Goal: Connect with others: Connect with others

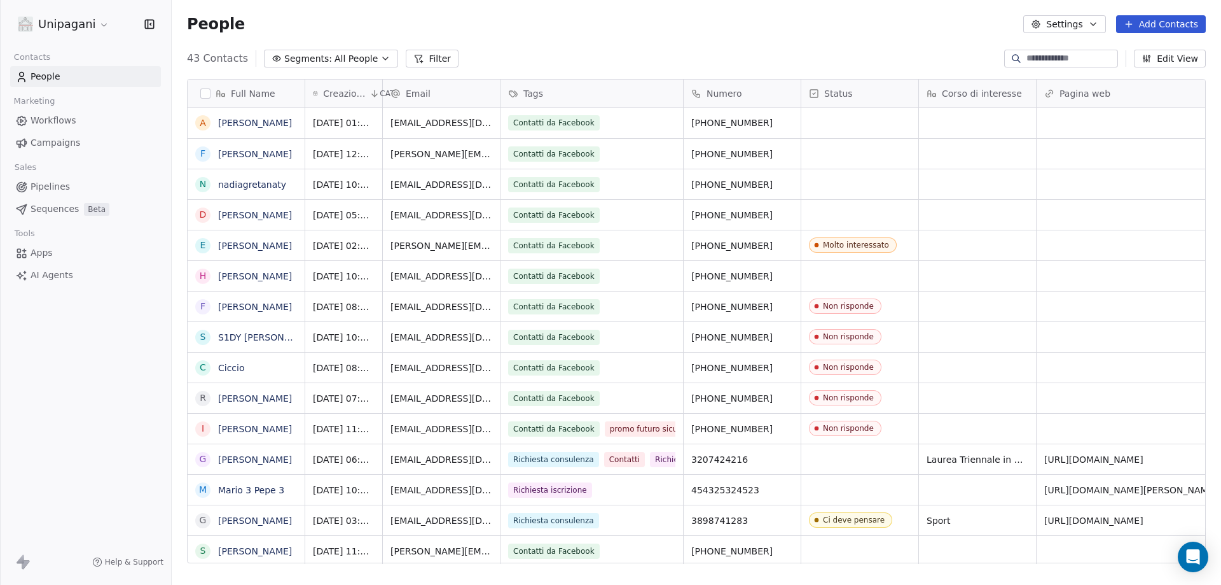
scroll to position [504, 1040]
click at [787, 122] on icon "grid" at bounding box center [790, 122] width 6 height 6
click at [274, 124] on link "[PERSON_NAME]" at bounding box center [255, 123] width 74 height 10
click at [256, 126] on link "[PERSON_NAME]" at bounding box center [255, 123] width 74 height 10
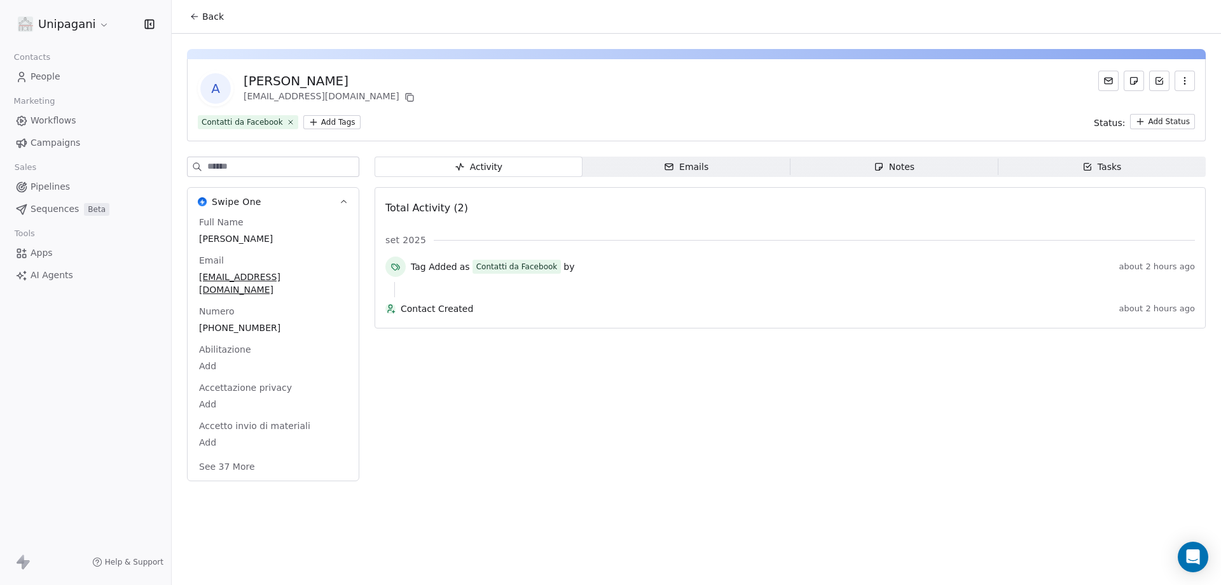
click at [32, 77] on span "People" at bounding box center [46, 76] width 30 height 13
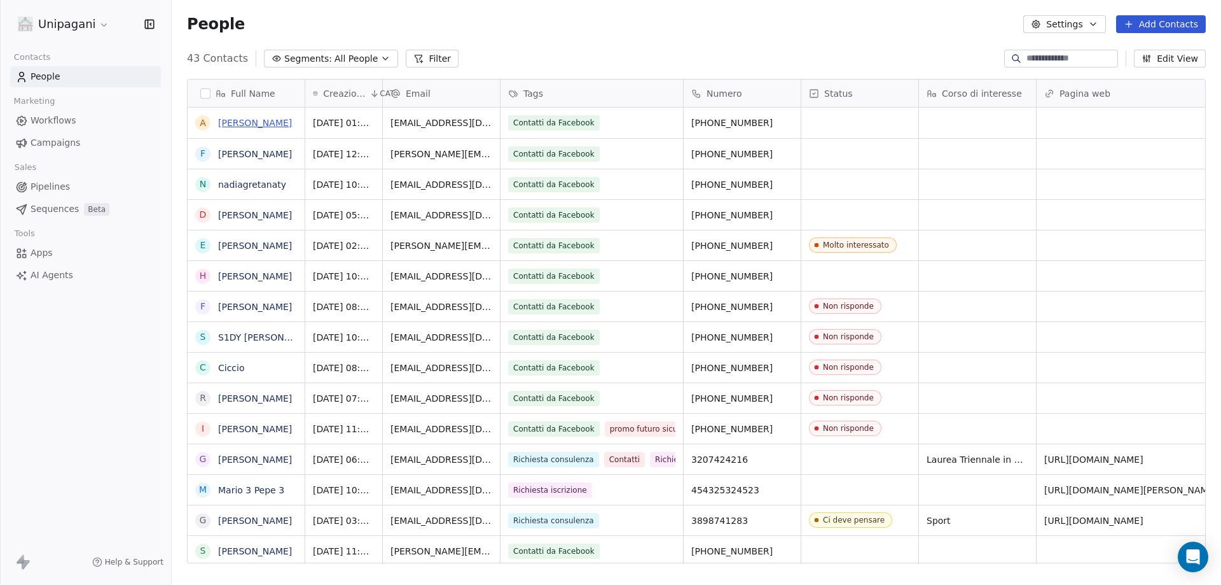
click at [260, 122] on link "[PERSON_NAME]" at bounding box center [255, 123] width 74 height 10
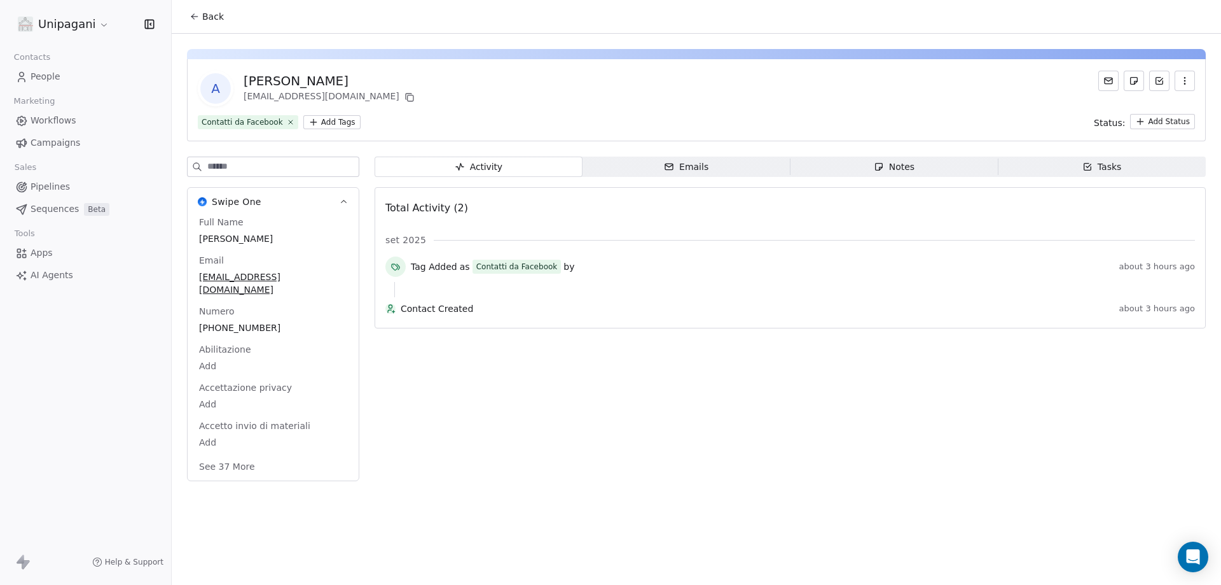
click at [195, 13] on icon at bounding box center [195, 16] width 10 height 10
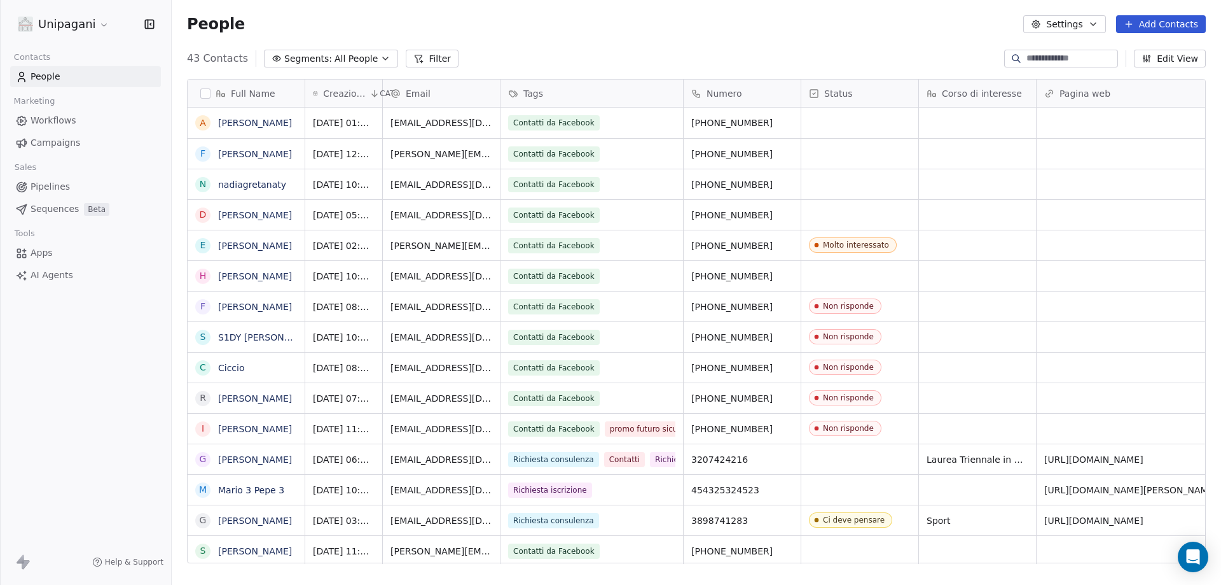
scroll to position [504, 1040]
click at [844, 184] on div "grid" at bounding box center [860, 184] width 117 height 30
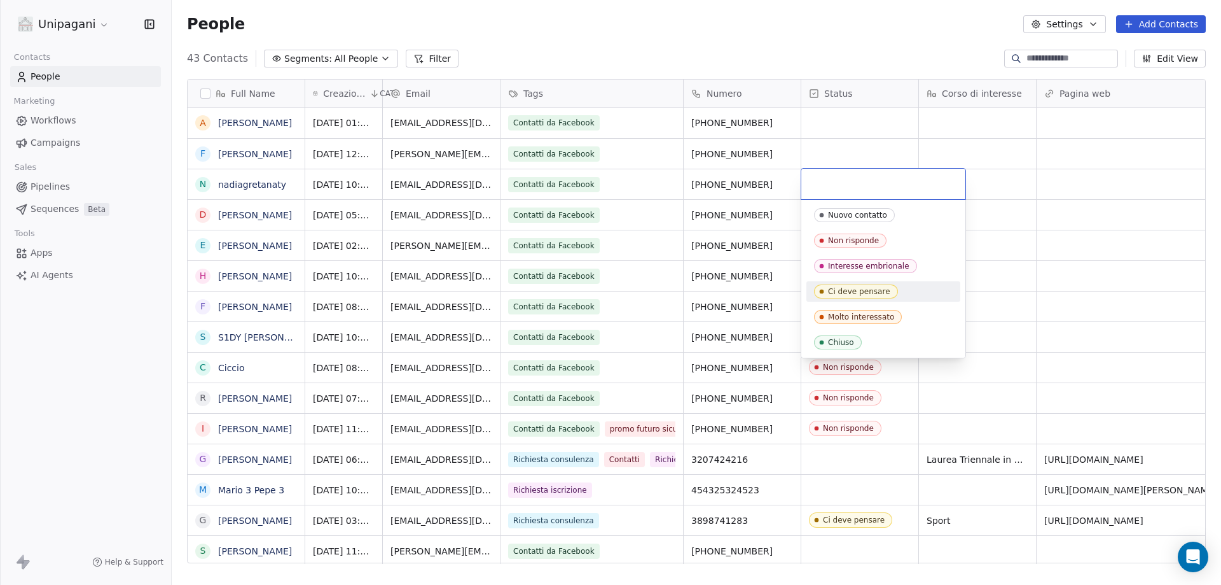
click at [858, 289] on div "Ci deve pensare" at bounding box center [859, 291] width 62 height 9
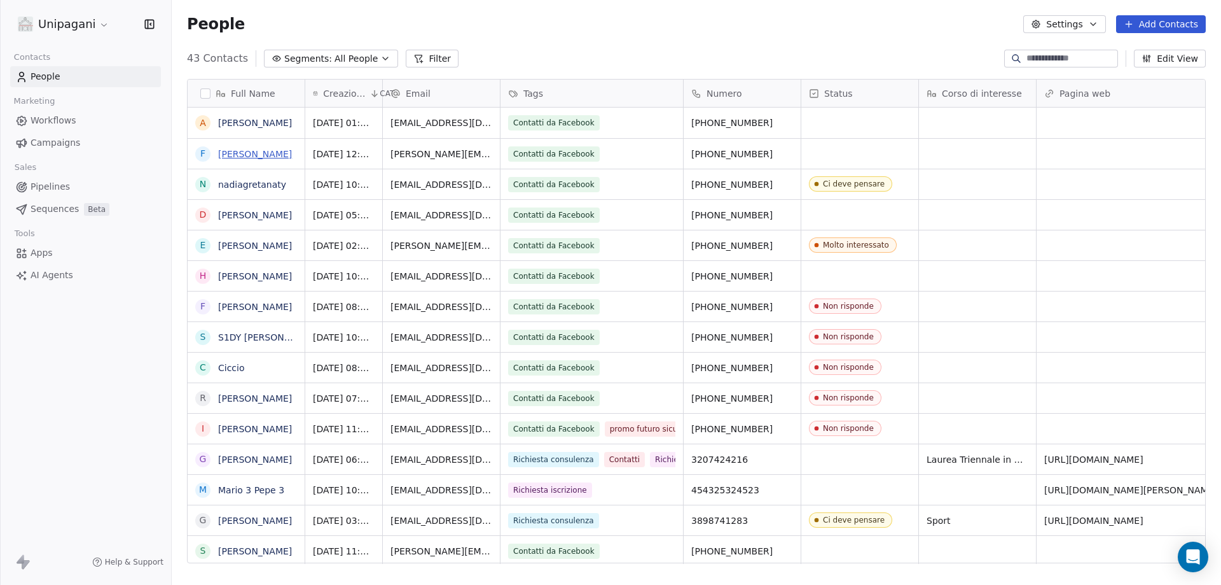
click at [275, 155] on link "[PERSON_NAME]" at bounding box center [255, 154] width 74 height 10
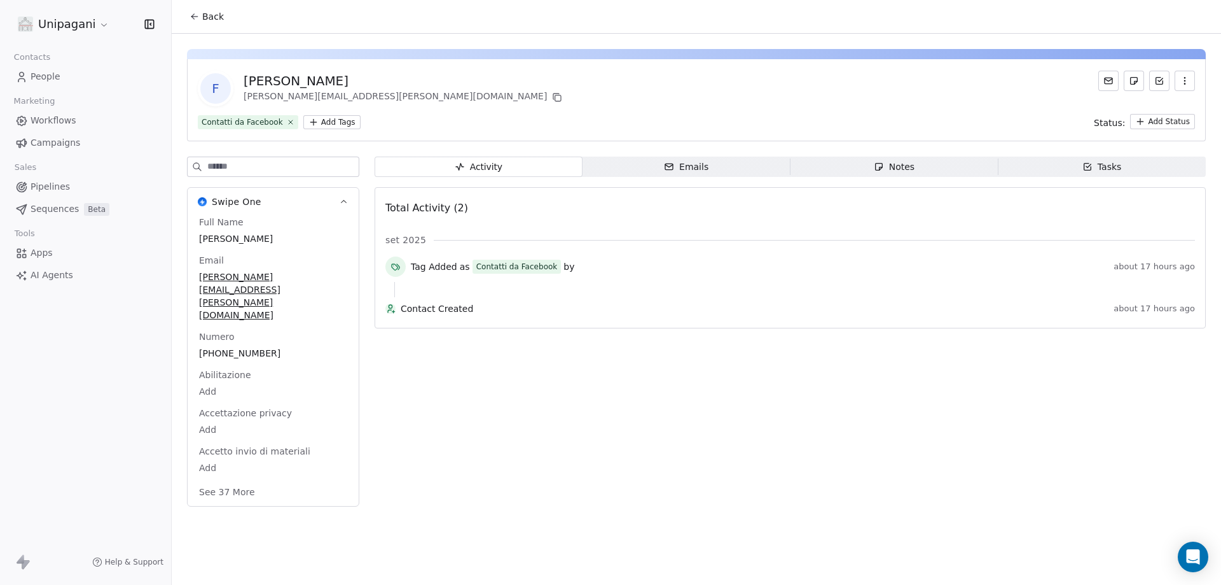
click at [69, 30] on html "Unipagani Contacts People Marketing Workflows Campaigns Sales Pipelines Sequenc…" at bounding box center [610, 292] width 1221 height 585
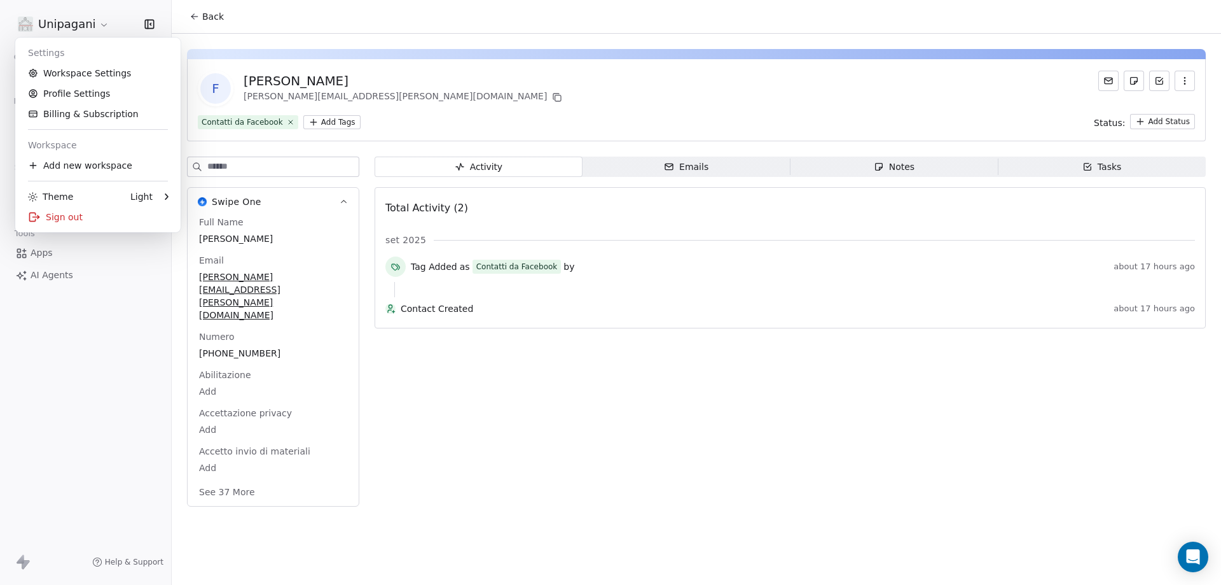
drag, startPoint x: 228, startPoint y: 39, endPoint x: 148, endPoint y: 88, distance: 93.4
click at [228, 40] on html "Unipagani Contacts People Marketing Workflows Campaigns Sales Pipelines Sequenc…" at bounding box center [610, 292] width 1221 height 585
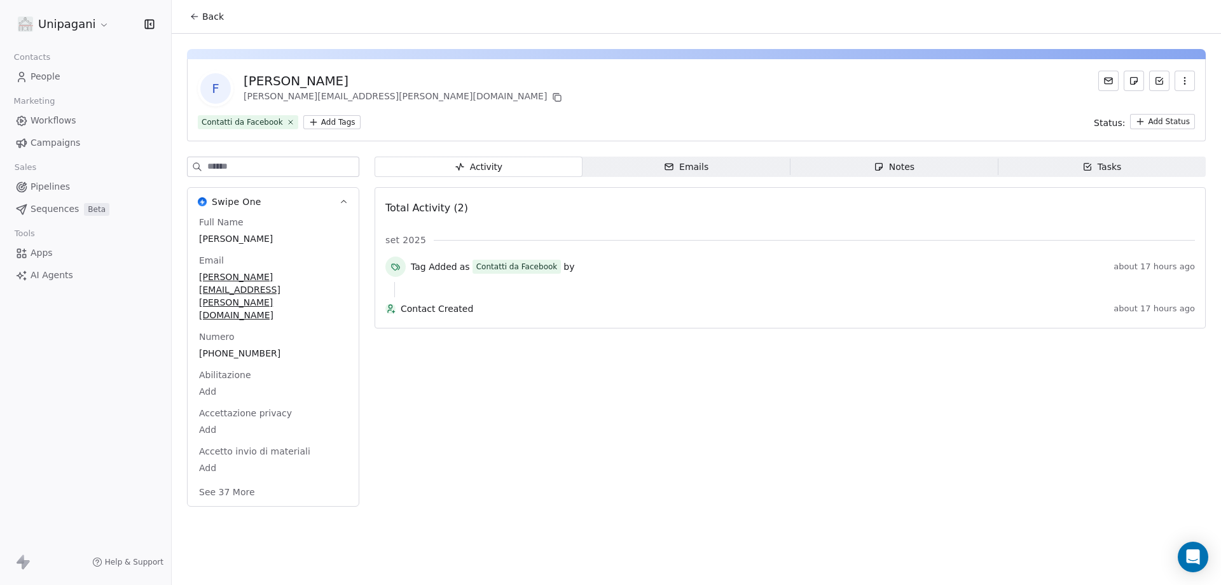
click at [66, 74] on link "People" at bounding box center [85, 76] width 151 height 21
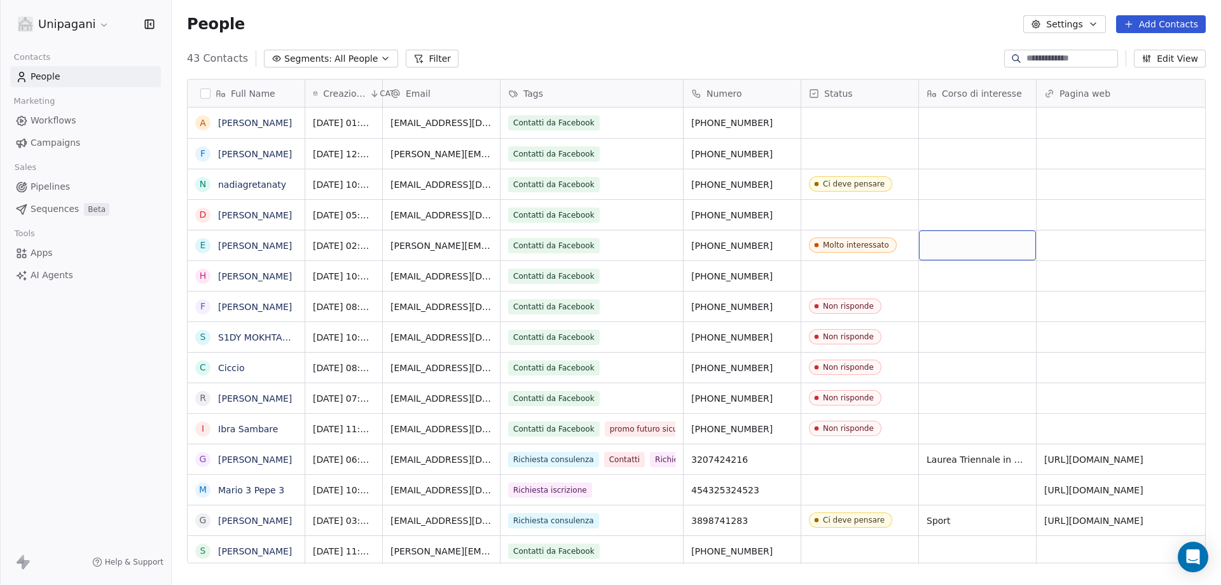
click at [968, 246] on div "grid" at bounding box center [977, 245] width 117 height 30
type textarea "******"
